Goal: Task Accomplishment & Management: Use online tool/utility

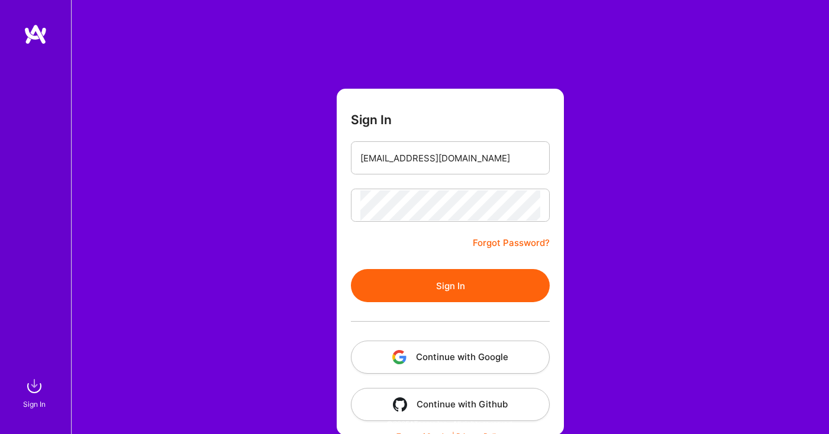
click at [414, 288] on button "Sign In" at bounding box center [450, 285] width 199 height 33
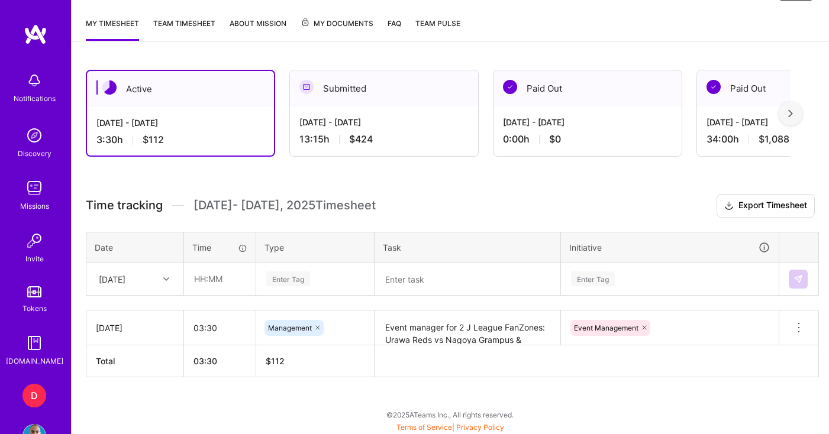
scroll to position [265, 0]
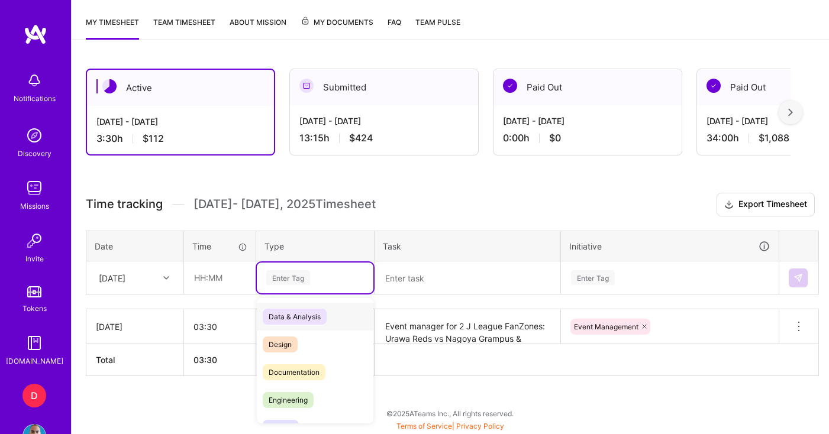
click at [303, 280] on div "Enter Tag" at bounding box center [288, 278] width 44 height 18
type input "manag"
click at [296, 315] on span "Management" at bounding box center [291, 317] width 56 height 16
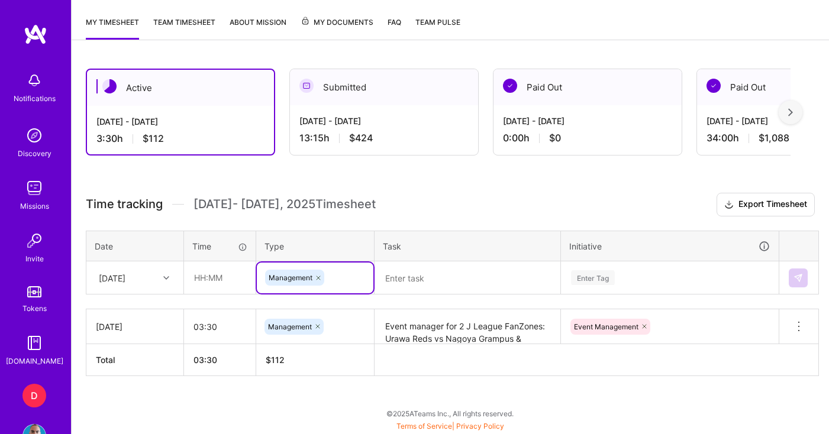
click at [417, 286] on textarea at bounding box center [467, 278] width 183 height 31
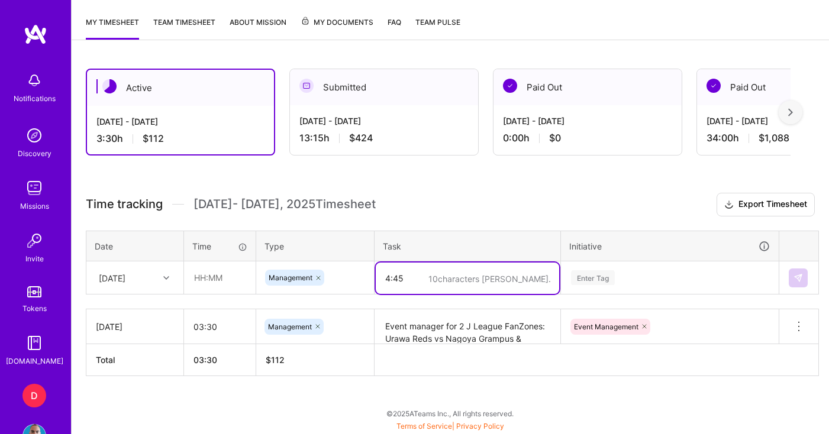
type textarea "4:45"
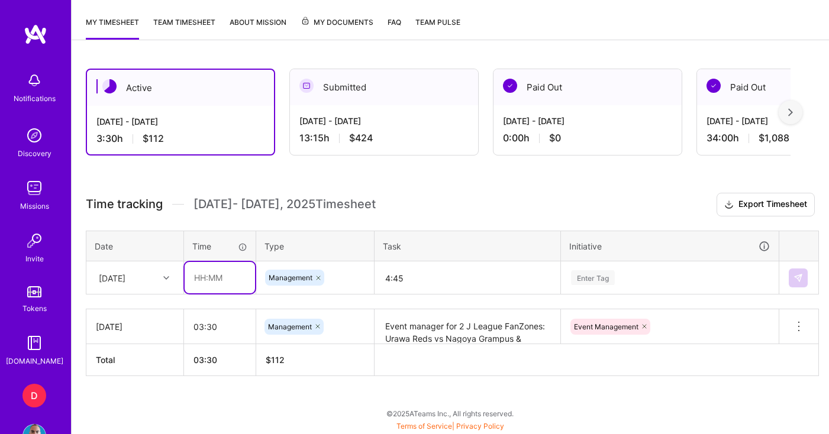
click at [227, 277] on input "text" at bounding box center [220, 277] width 70 height 31
type input "04:45"
click at [319, 219] on div "Time tracking [DATE] - [DATE] Timesheet Export Timesheet Date Time Type Task In…" at bounding box center [450, 284] width 729 height 183
click at [422, 278] on textarea "4:45" at bounding box center [467, 278] width 183 height 31
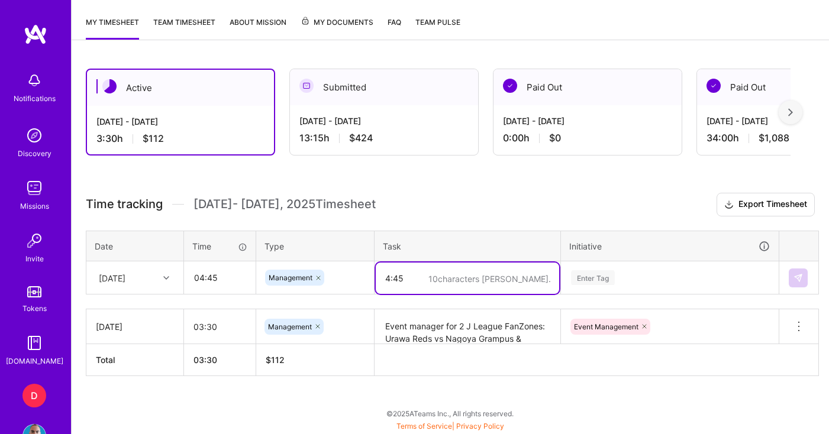
click at [422, 278] on textarea "4:45" at bounding box center [467, 278] width 183 height 31
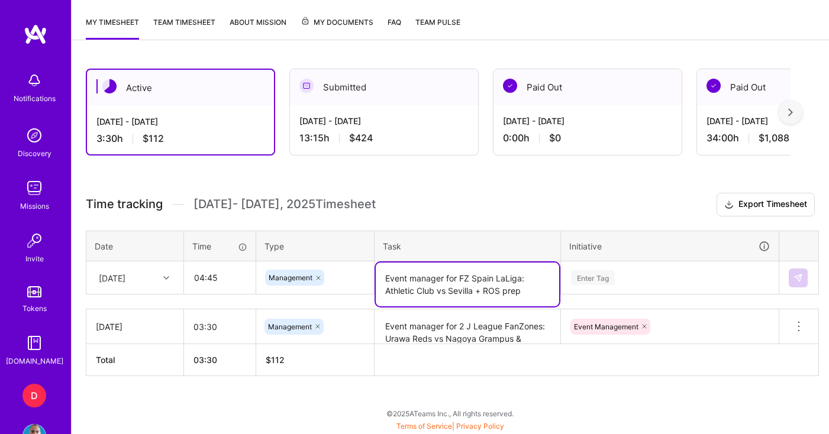
click at [530, 291] on textarea "Event manager for FZ Spain LaLiga: Athletic Club vs Sevilla + ROS prep" at bounding box center [467, 285] width 183 height 44
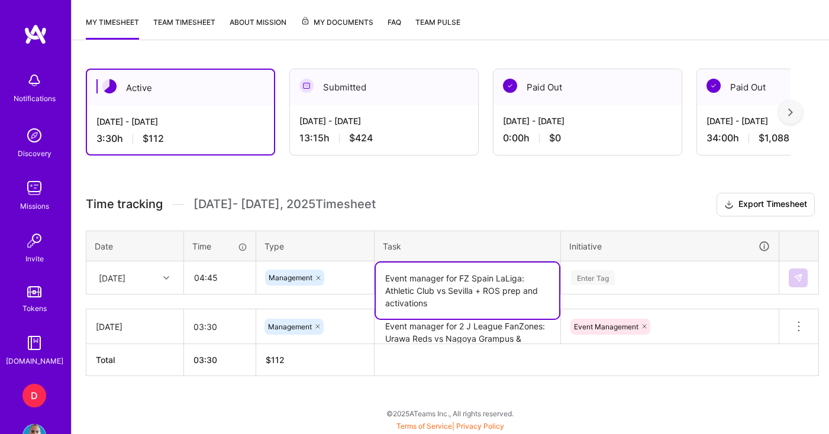
click at [385, 305] on textarea "Event manager for FZ Spain LaLiga: Athletic Club vs Sevilla + ROS prep and acti…" at bounding box center [467, 291] width 183 height 56
type textarea "Event manager for FZ Spain LaLiga: Athletic Club vs Sevilla + ROS prep and acti…"
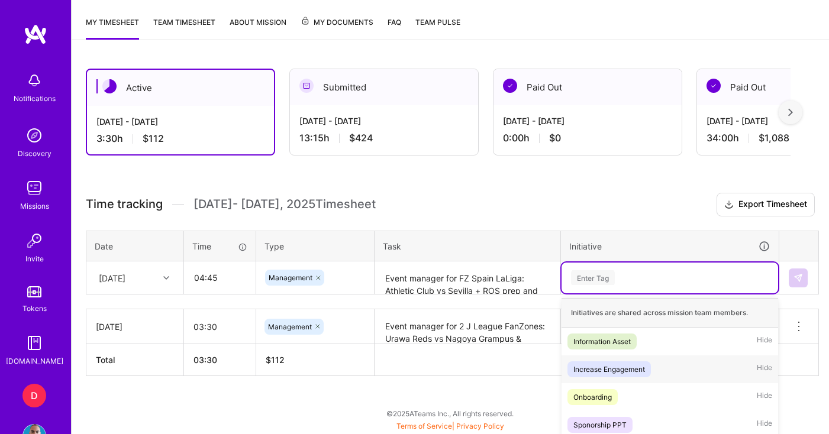
click at [657, 282] on div "option Increase Engagement focused, 2 of 31. 31 results available. Use Up and D…" at bounding box center [669, 278] width 217 height 31
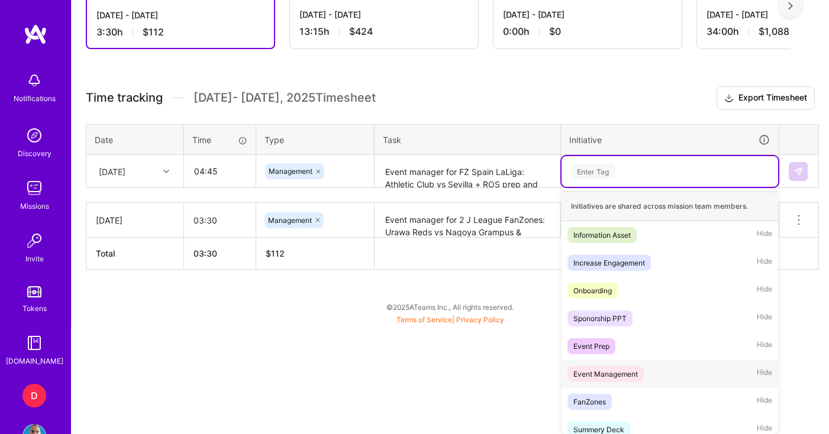
click at [634, 371] on div "Event Management" at bounding box center [605, 374] width 64 height 12
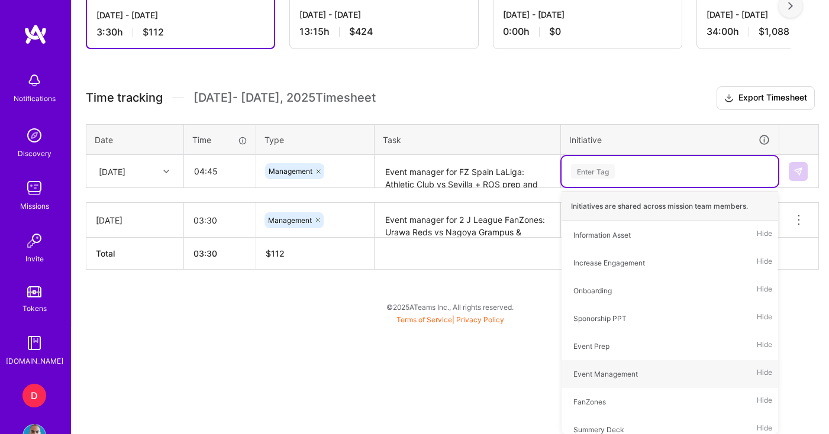
scroll to position [265, 0]
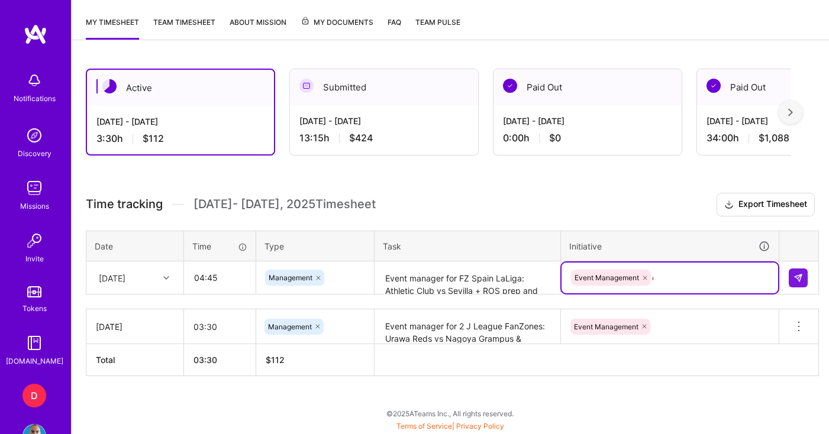
type input "eve"
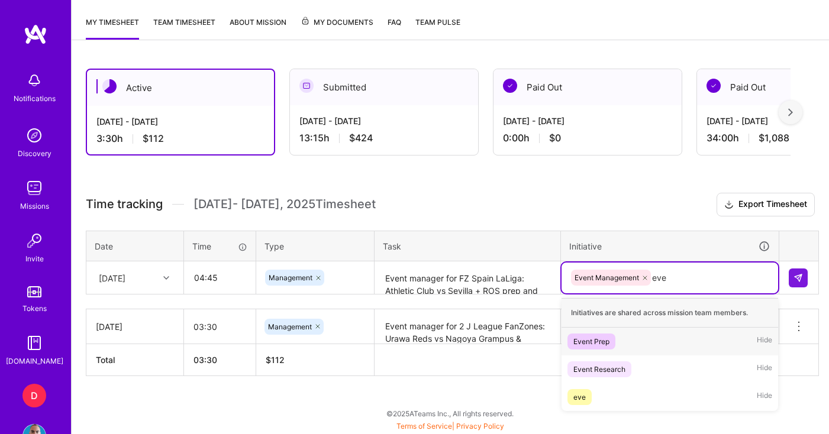
click at [600, 347] on div "Event Prep" at bounding box center [591, 341] width 36 height 12
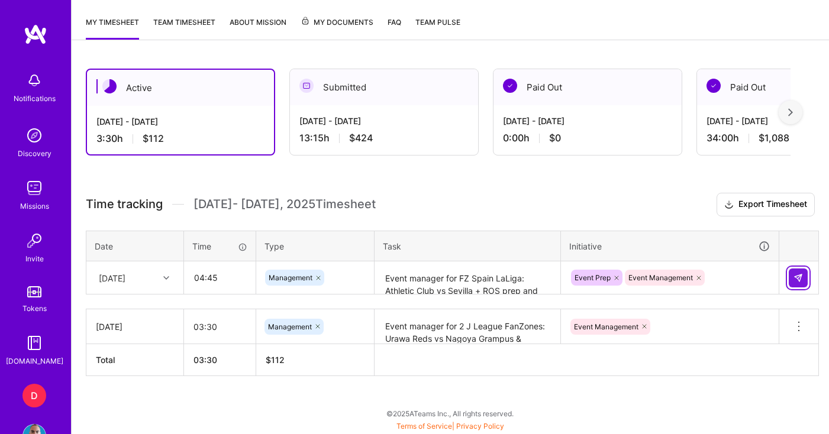
click at [796, 280] on img at bounding box center [797, 277] width 9 height 9
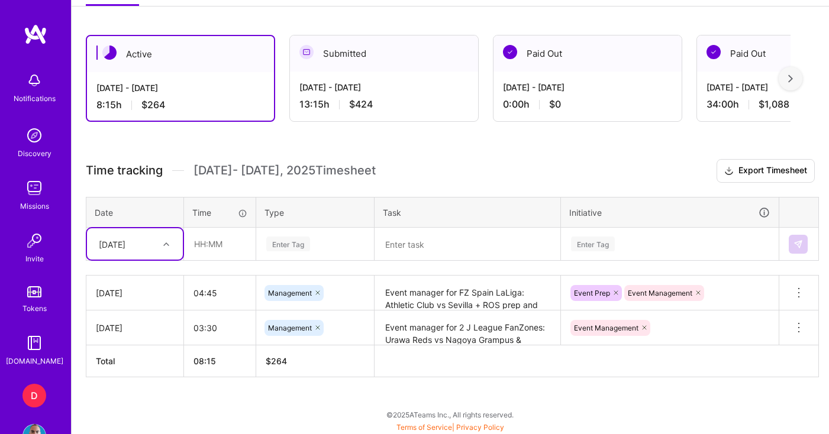
scroll to position [300, 0]
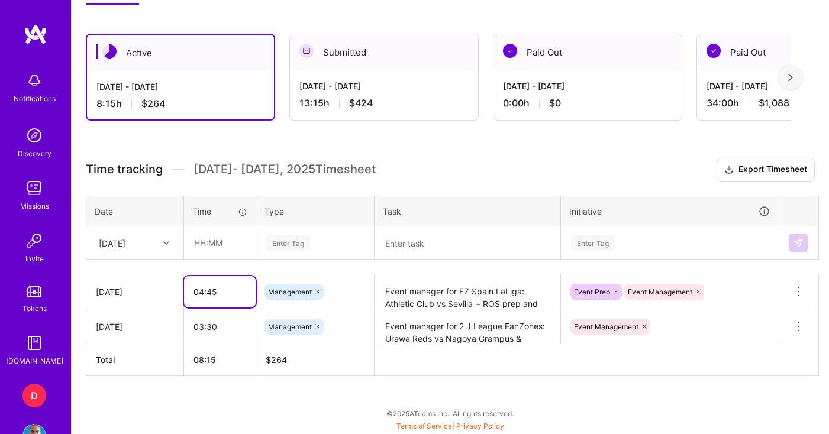
click at [217, 288] on input "04:45" at bounding box center [220, 291] width 72 height 31
drag, startPoint x: 220, startPoint y: 293, endPoint x: 189, endPoint y: 295, distance: 30.9
click at [189, 295] on input "04:45" at bounding box center [220, 291] width 72 height 31
type input "05:00"
click at [357, 366] on th "$ 272" at bounding box center [315, 360] width 118 height 32
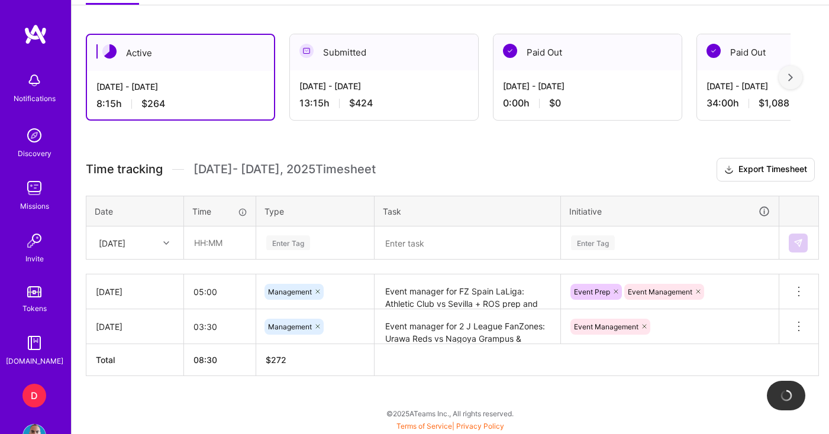
click at [705, 257] on div "Enter Tag" at bounding box center [669, 243] width 217 height 31
click at [315, 380] on html "Notifications Discovery Missions Invite Tokens [DOMAIN_NAME] D Dazn: Internal C…" at bounding box center [414, 64] width 829 height 728
click at [440, 141] on div "Active [DATE] - [DATE] 8:30 h $272 Submitted [DATE] - [DATE] 13:15 h $424 Paid …" at bounding box center [450, 227] width 757 height 415
